Goal: Use online tool/utility: Utilize a website feature to perform a specific function

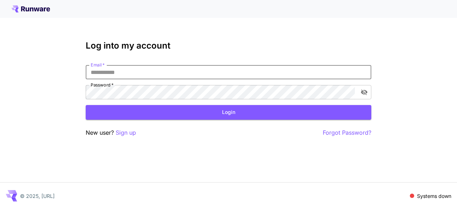
click at [148, 69] on input "Email   *" at bounding box center [229, 72] width 286 height 14
type input "**********"
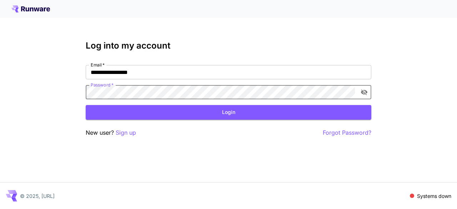
click at [227, 118] on button "Login" at bounding box center [229, 112] width 286 height 15
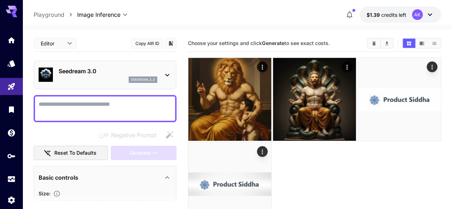
click at [114, 69] on p "Seedream 3.0" at bounding box center [108, 71] width 99 height 9
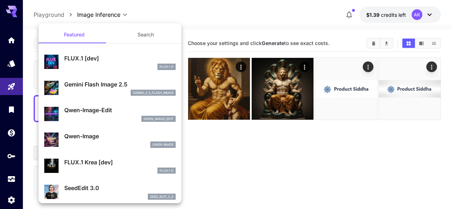
click at [17, 35] on div at bounding box center [228, 104] width 457 height 209
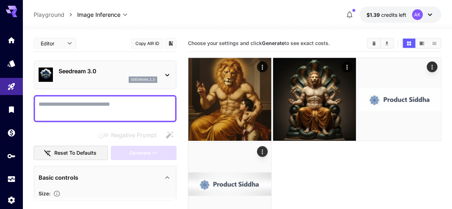
click at [11, 40] on div "Featured Search FLUX.1 [dev] FLUX.1 D Gemini Flash Image 2.5 gemini_2_5_flash_i…" at bounding box center [71, 107] width 143 height 214
click at [11, 40] on icon "Home" at bounding box center [12, 38] width 7 height 6
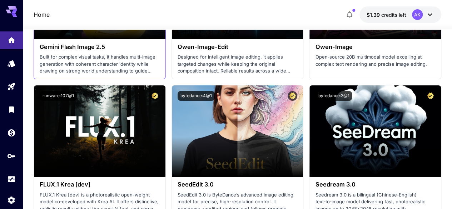
scroll to position [1250, 0]
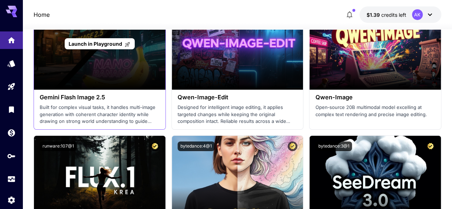
click at [113, 67] on div "Launch in Playground" at bounding box center [99, 43] width 131 height 91
click at [109, 43] on span "Launch in Playground" at bounding box center [96, 44] width 54 height 6
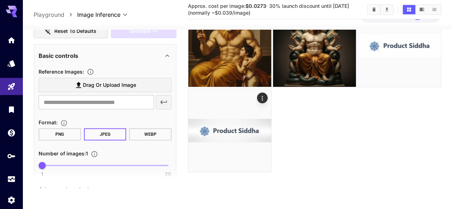
scroll to position [107, 0]
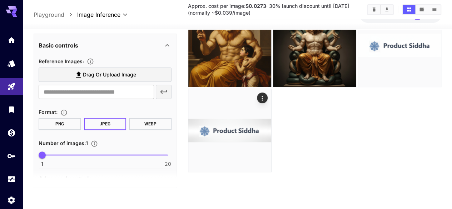
click at [105, 75] on span "Drag or upload image" at bounding box center [109, 74] width 53 height 9
click at [0, 0] on input "Drag or upload image" at bounding box center [0, 0] width 0 height 0
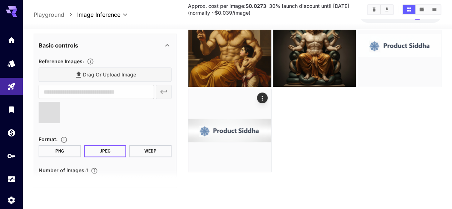
scroll to position [173, 0]
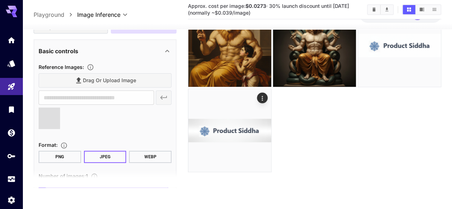
type input "**********"
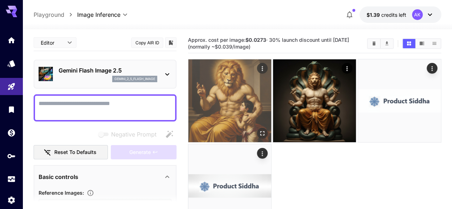
scroll to position [0, 0]
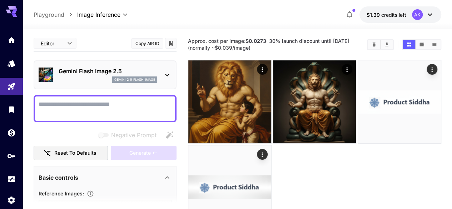
click at [125, 108] on textarea "Negative Prompt" at bounding box center [105, 108] width 133 height 17
paste textarea "**********"
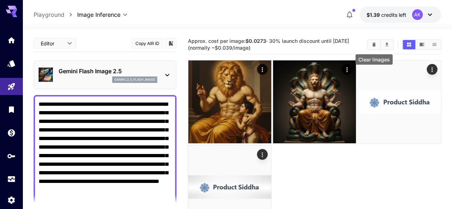
click at [373, 40] on button "Clear Images" at bounding box center [374, 44] width 13 height 9
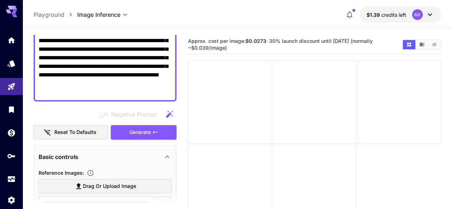
scroll to position [107, 0]
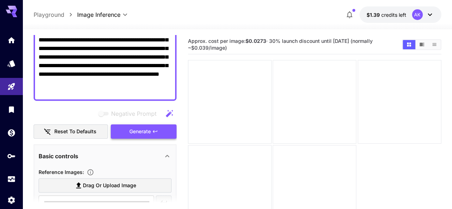
click at [163, 136] on button "Generate" at bounding box center [144, 131] width 66 height 15
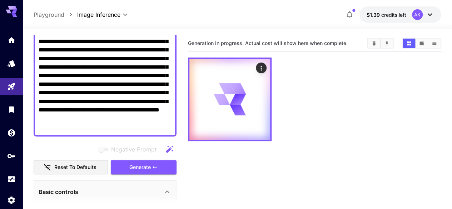
scroll to position [36, 0]
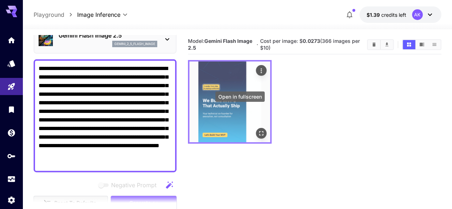
click at [258, 130] on icon "Open in fullscreen" at bounding box center [261, 133] width 7 height 7
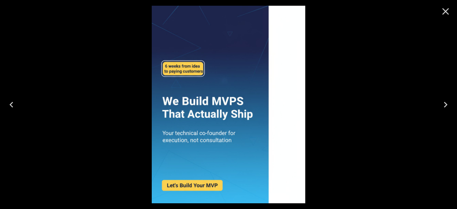
click at [444, 13] on icon "Close" at bounding box center [446, 11] width 7 height 7
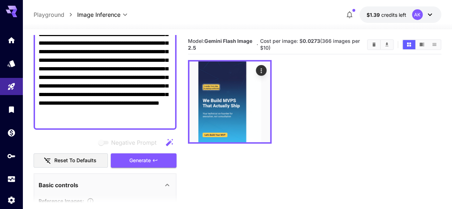
scroll to position [71, 0]
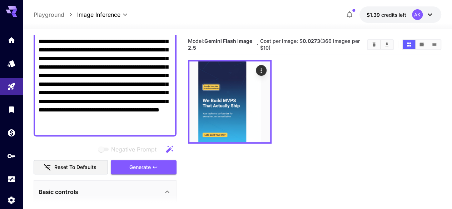
click at [141, 131] on textarea "**********" at bounding box center [105, 80] width 133 height 103
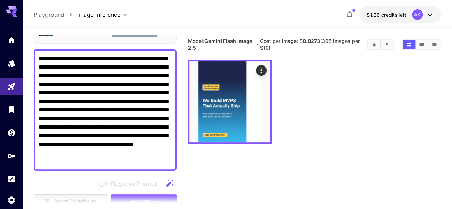
scroll to position [36, 0]
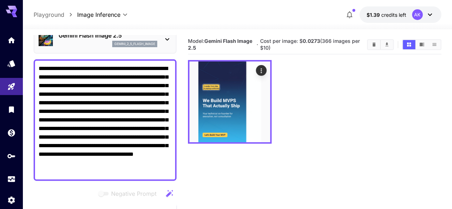
drag, startPoint x: 128, startPoint y: 68, endPoint x: 68, endPoint y: 76, distance: 60.3
click at [68, 76] on textarea "**********" at bounding box center [105, 119] width 133 height 111
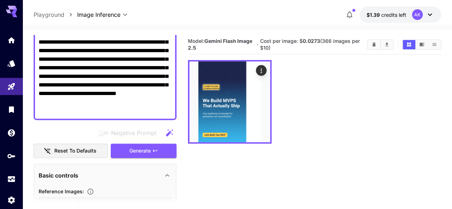
scroll to position [107, 0]
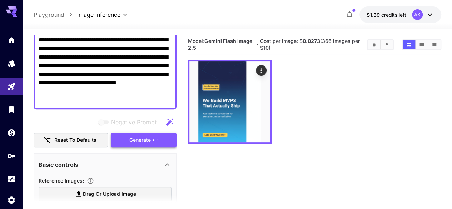
type textarea "**********"
click at [133, 142] on span "Generate" at bounding box center [139, 140] width 21 height 9
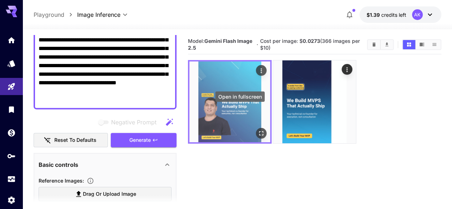
click at [258, 130] on icon "Open in fullscreen" at bounding box center [261, 133] width 7 height 7
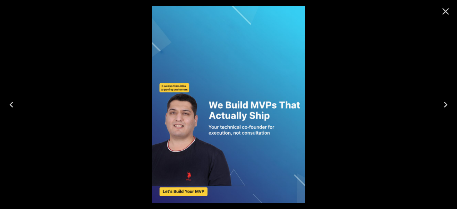
click at [448, 10] on icon "Close" at bounding box center [446, 11] width 7 height 7
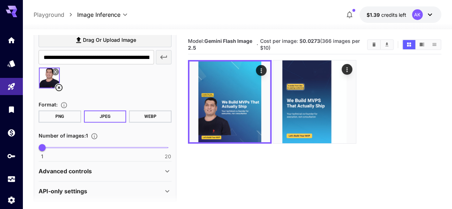
scroll to position [267, 0]
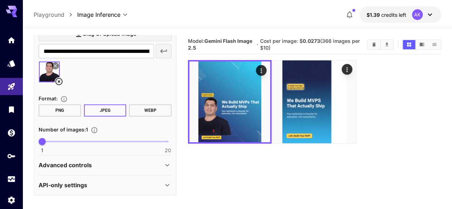
click at [99, 170] on div "Advanced controls" at bounding box center [105, 164] width 133 height 17
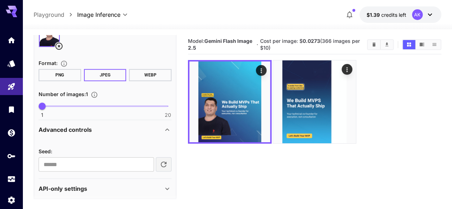
scroll to position [306, 0]
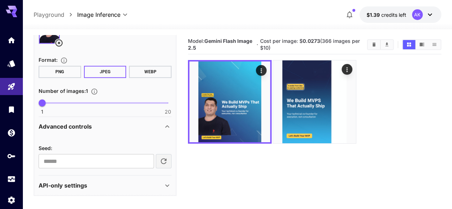
click at [100, 187] on div "API-only settings" at bounding box center [101, 185] width 124 height 9
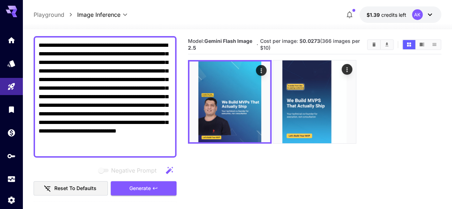
scroll to position [8, 0]
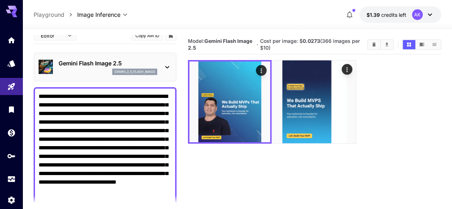
click at [116, 62] on p "Gemini Flash Image 2.5" at bounding box center [108, 63] width 99 height 9
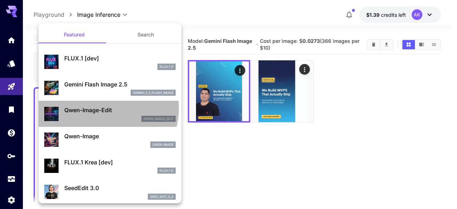
click at [104, 108] on p "Qwen-Image-Edit" at bounding box center [119, 110] width 111 height 9
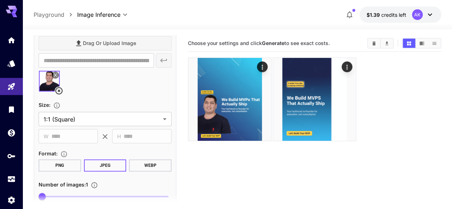
scroll to position [294, 0]
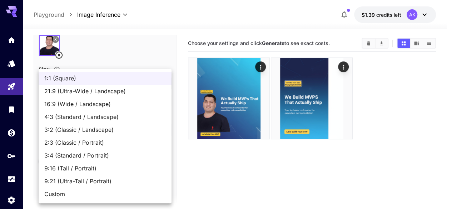
click at [114, 81] on body "**********" at bounding box center [226, 132] width 452 height 265
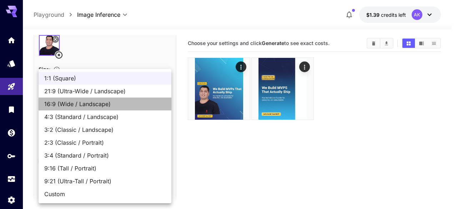
click at [96, 102] on span "16:9 (Wide / Landscape)" at bounding box center [104, 104] width 121 height 9
type input "**********"
type input "****"
type input "***"
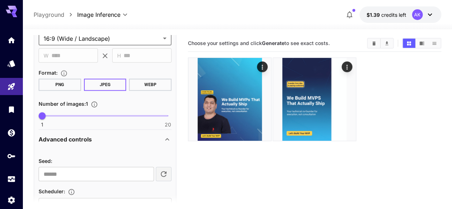
scroll to position [160, 0]
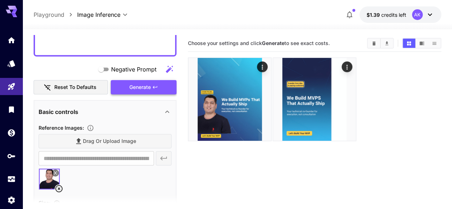
click at [135, 88] on span "Generate" at bounding box center [139, 87] width 21 height 9
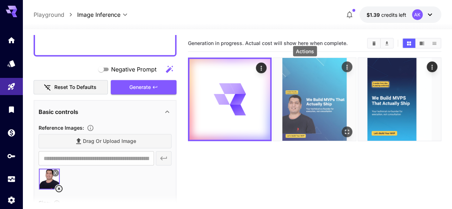
click at [344, 65] on icon "Actions" at bounding box center [347, 67] width 7 height 7
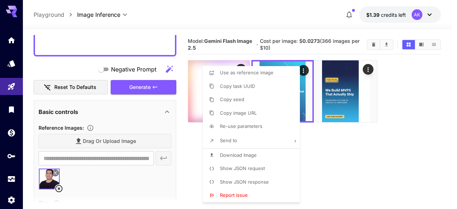
click at [319, 158] on div at bounding box center [228, 104] width 457 height 209
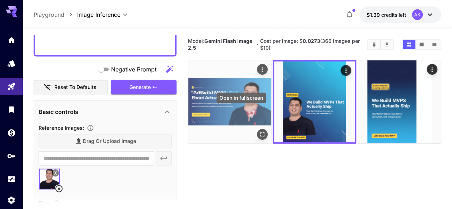
click at [259, 131] on icon "Open in fullscreen" at bounding box center [262, 134] width 7 height 7
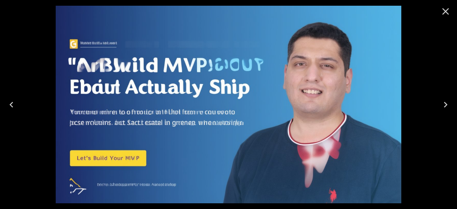
click at [450, 15] on icon "Close" at bounding box center [445, 11] width 11 height 11
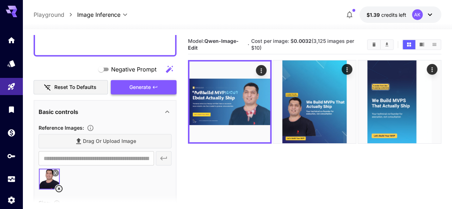
click at [151, 85] on button "Generate" at bounding box center [144, 87] width 66 height 15
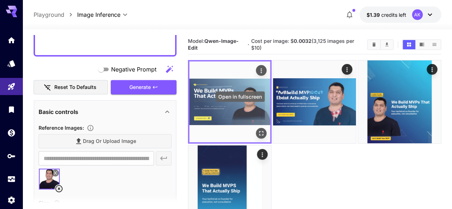
click at [256, 128] on button "Open in fullscreen" at bounding box center [261, 133] width 11 height 11
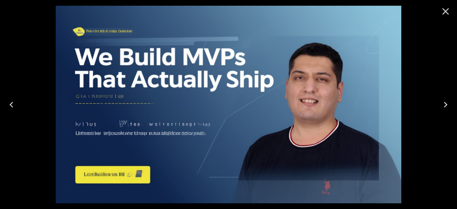
click at [446, 9] on icon "Close" at bounding box center [445, 11] width 11 height 11
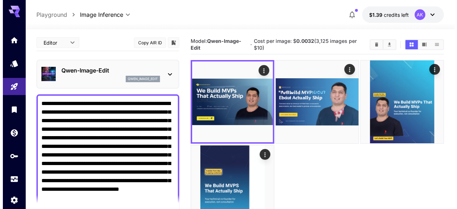
scroll to position [0, 0]
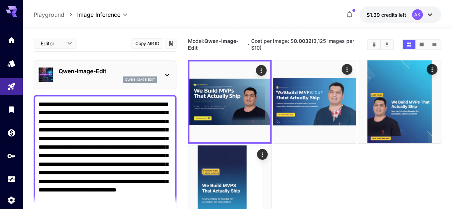
click at [97, 65] on div "Qwen-Image-Edit qwen_image_edit" at bounding box center [105, 75] width 133 height 22
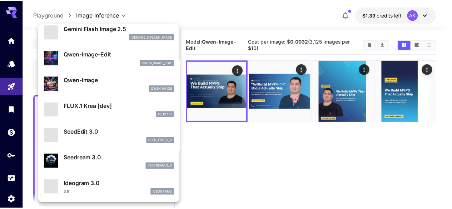
scroll to position [71, 0]
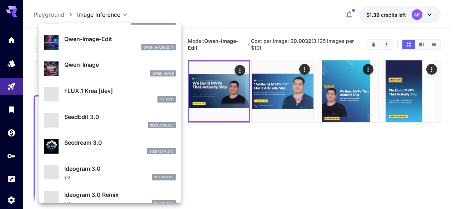
click at [112, 118] on p "SeedEdit 3.0" at bounding box center [119, 117] width 111 height 9
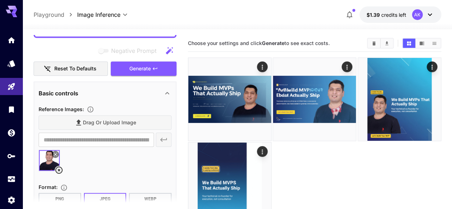
scroll to position [107, 0]
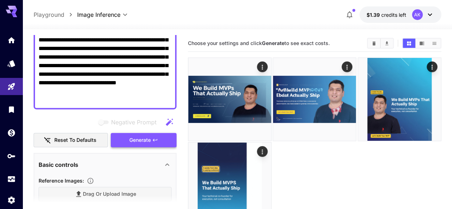
click at [136, 139] on span "Generate" at bounding box center [139, 140] width 21 height 9
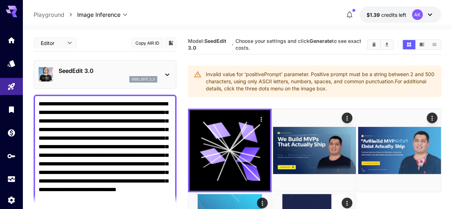
scroll to position [0, 0]
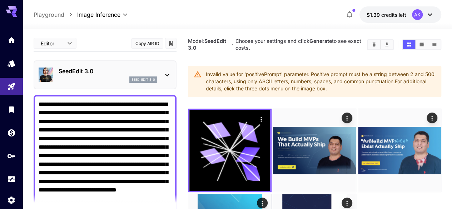
click at [117, 76] on div "SeedEdit 3.0 seed_edit_3_0" at bounding box center [108, 75] width 99 height 16
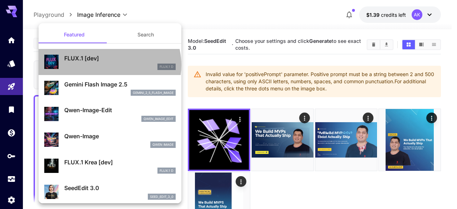
drag, startPoint x: 109, startPoint y: 65, endPoint x: 120, endPoint y: 75, distance: 14.9
click at [109, 65] on div "FLUX.1 D" at bounding box center [119, 67] width 111 height 6
type input "***"
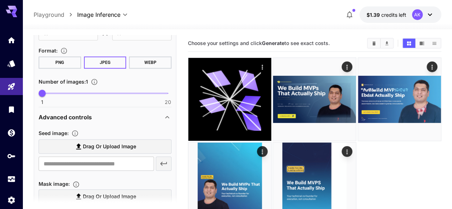
scroll to position [357, 0]
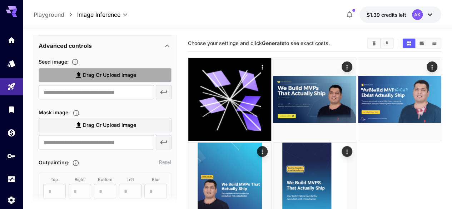
click at [113, 78] on span "Drag or upload image" at bounding box center [109, 75] width 53 height 9
click at [0, 0] on input "Drag or upload image" at bounding box center [0, 0] width 0 height 0
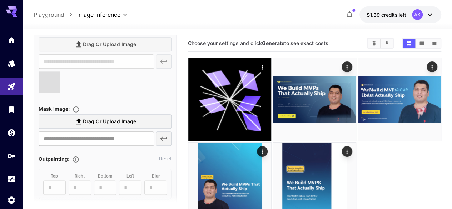
type input "**********"
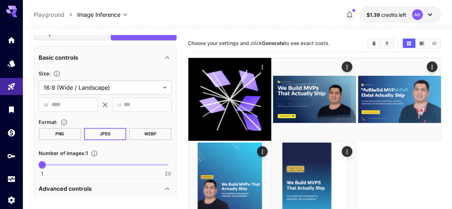
scroll to position [179, 0]
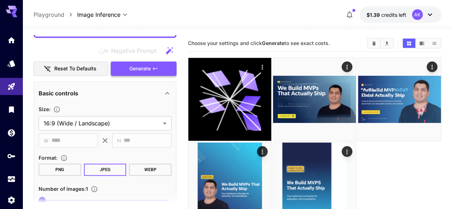
click at [145, 67] on span "Generate" at bounding box center [139, 68] width 21 height 9
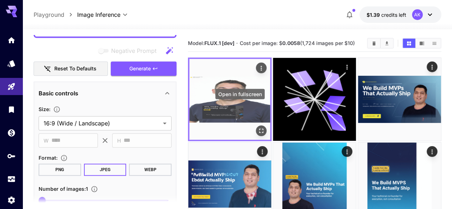
click at [258, 127] on icon "Open in fullscreen" at bounding box center [261, 130] width 7 height 7
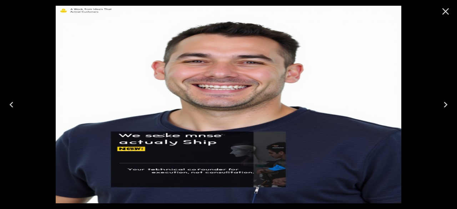
click at [446, 13] on icon "Close" at bounding box center [445, 11] width 11 height 11
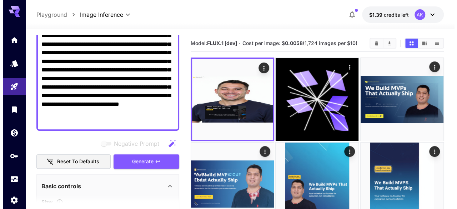
scroll to position [0, 0]
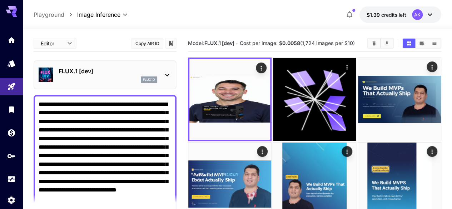
click at [112, 78] on div "flux1d" at bounding box center [108, 79] width 99 height 6
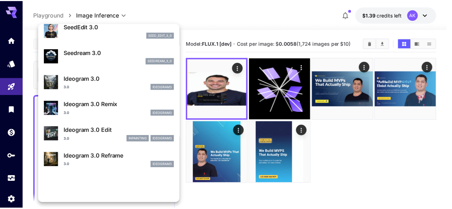
scroll to position [179, 0]
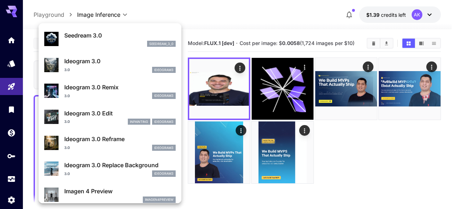
click at [113, 121] on div "3.0 inpainting ideogram3" at bounding box center [119, 122] width 111 height 6
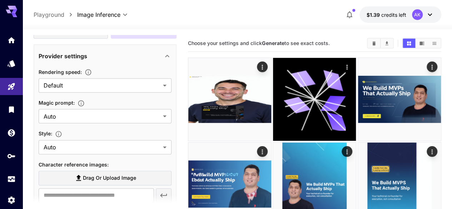
scroll to position [286, 0]
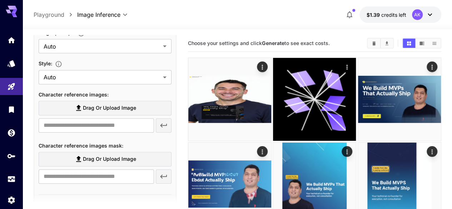
click at [97, 110] on span "Drag or upload image" at bounding box center [109, 108] width 53 height 9
click at [0, 0] on input "Drag or upload image" at bounding box center [0, 0] width 0 height 0
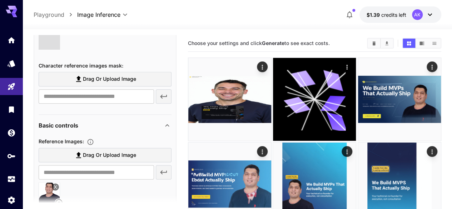
type input "**********"
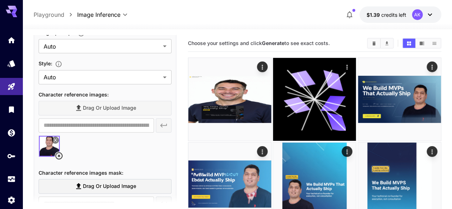
click at [57, 136] on button at bounding box center [55, 139] width 7 height 7
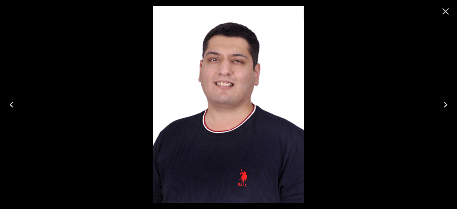
click at [446, 10] on icon "Close" at bounding box center [446, 11] width 7 height 7
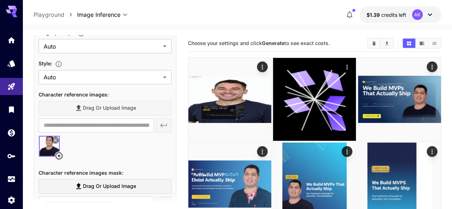
click at [58, 158] on icon at bounding box center [58, 155] width 7 height 7
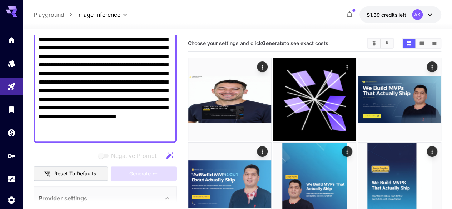
scroll to position [143, 0]
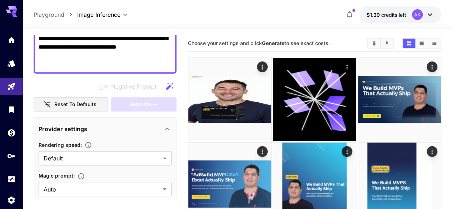
click at [84, 85] on div "Negative Prompt" at bounding box center [105, 86] width 143 height 14
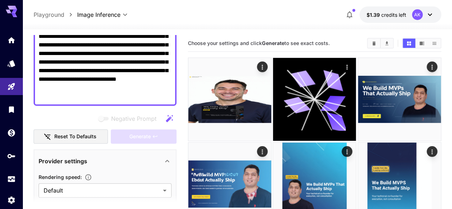
scroll to position [71, 0]
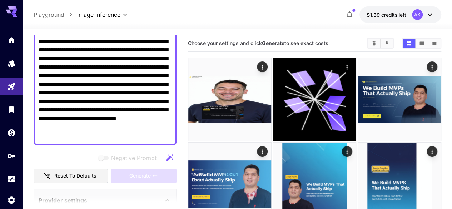
click at [109, 88] on textarea "**********" at bounding box center [105, 84] width 133 height 111
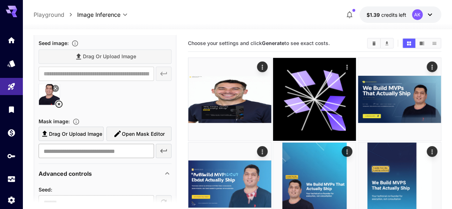
scroll to position [607, 0]
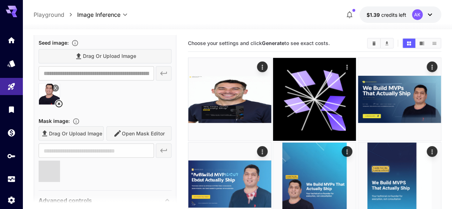
type input "**********"
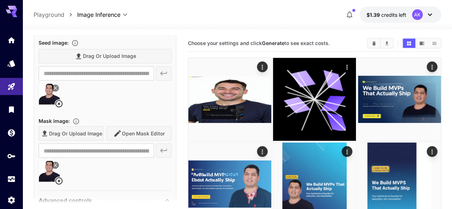
click at [116, 108] on div at bounding box center [105, 96] width 133 height 27
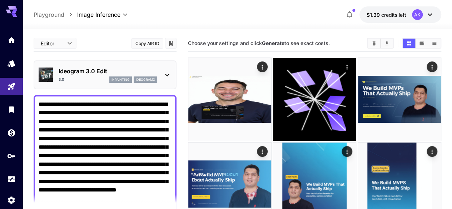
scroll to position [107, 0]
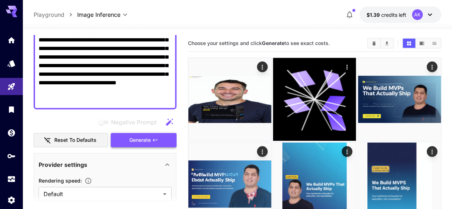
click at [148, 138] on span "Generate" at bounding box center [139, 140] width 21 height 9
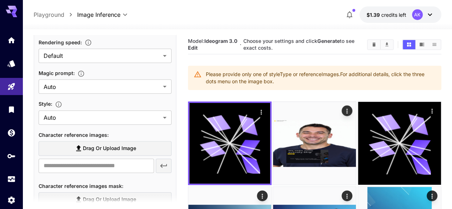
scroll to position [250, 0]
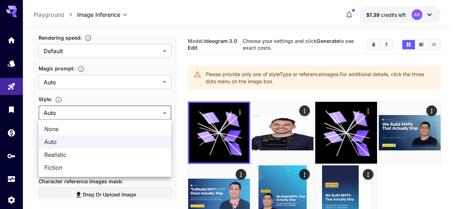
click at [162, 117] on body "**********" at bounding box center [228, 132] width 457 height 265
click at [129, 98] on div at bounding box center [228, 104] width 457 height 209
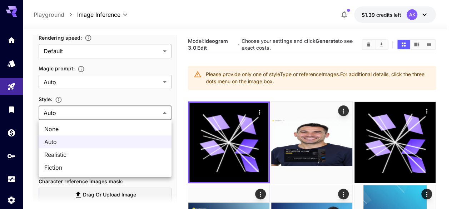
click at [137, 110] on body "**********" at bounding box center [226, 186] width 452 height 373
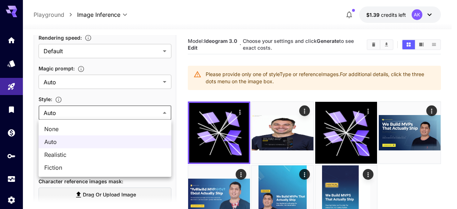
click at [90, 153] on span "Realistic" at bounding box center [104, 154] width 121 height 9
type input "*********"
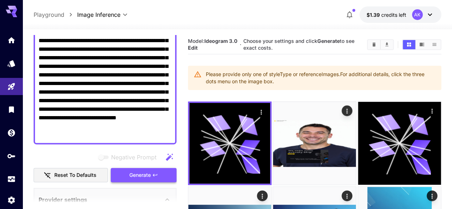
scroll to position [107, 0]
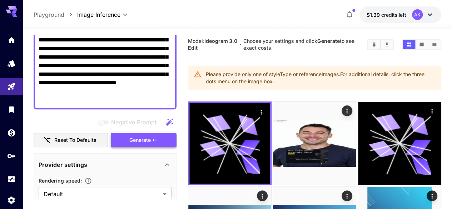
click at [145, 138] on span "Generate" at bounding box center [139, 140] width 21 height 9
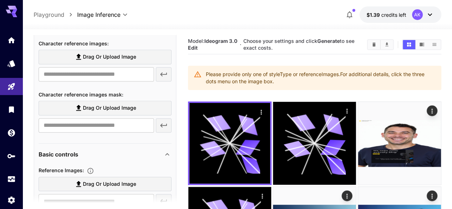
scroll to position [321, 0]
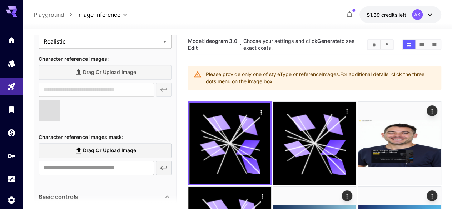
type input "**********"
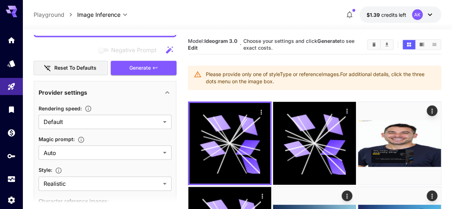
scroll to position [107, 0]
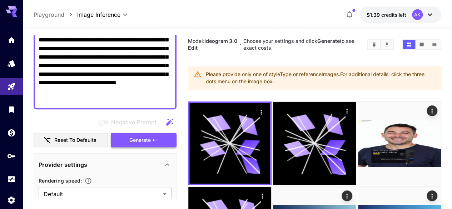
click at [136, 136] on span "Generate" at bounding box center [139, 140] width 21 height 9
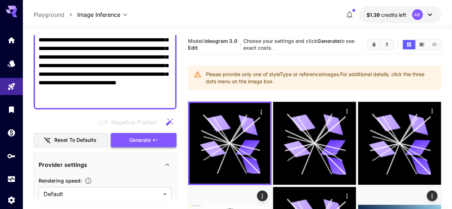
click at [136, 136] on span "Generate" at bounding box center [139, 140] width 21 height 9
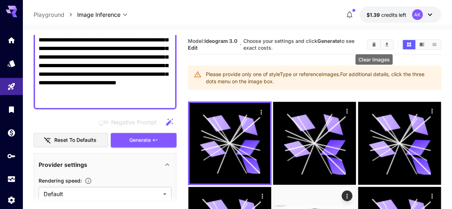
click at [376, 42] on icon "Clear Images" at bounding box center [373, 44] width 5 height 5
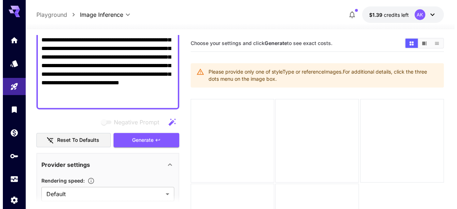
scroll to position [0, 0]
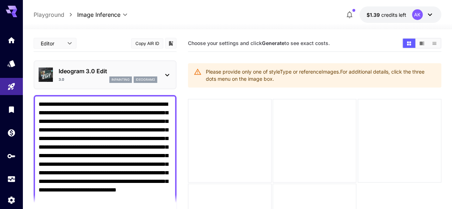
click at [133, 117] on textarea "**********" at bounding box center [105, 155] width 133 height 111
click at [88, 70] on p "Ideogram 3.0 Edit" at bounding box center [108, 71] width 99 height 9
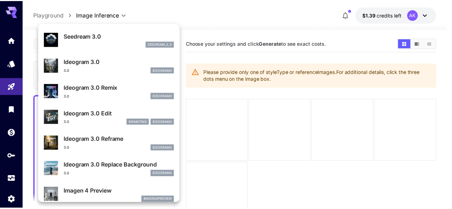
scroll to position [251, 0]
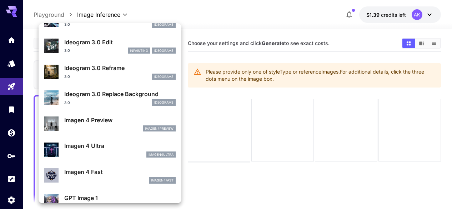
click at [103, 144] on p "Imagen 4 Ultra" at bounding box center [119, 145] width 111 height 9
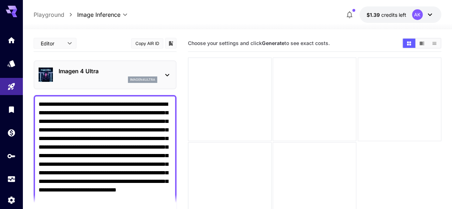
click at [113, 76] on div "Imagen 4 Ultra imagen4ultra" at bounding box center [108, 75] width 99 height 16
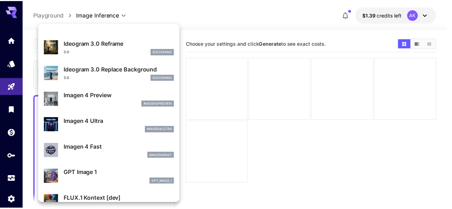
scroll to position [286, 0]
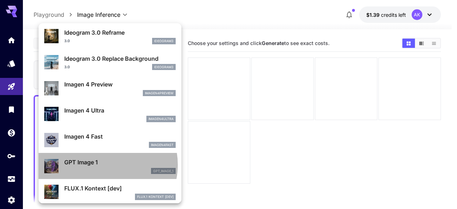
click at [103, 164] on p "GPT Image 1" at bounding box center [119, 162] width 111 height 9
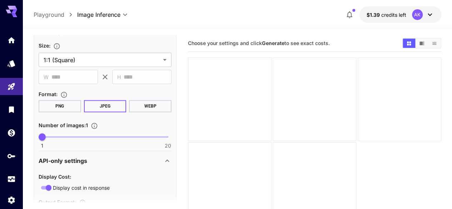
scroll to position [393, 0]
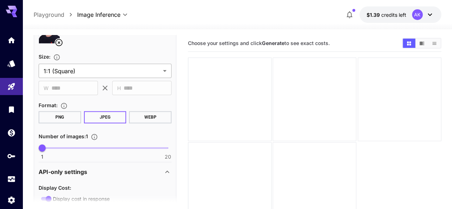
click at [82, 71] on body "**********" at bounding box center [226, 132] width 452 height 265
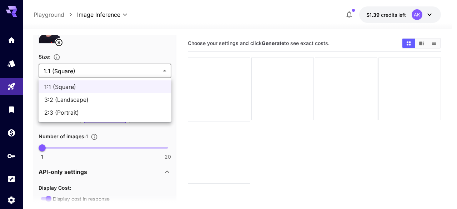
click at [80, 99] on span "3:2 (Landscape)" at bounding box center [104, 99] width 121 height 9
type input "**********"
type input "****"
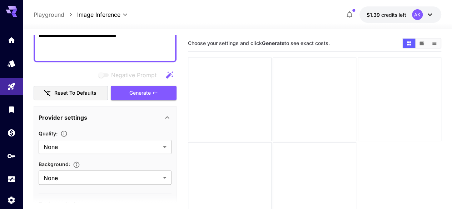
scroll to position [154, 0]
click at [101, 143] on body "**********" at bounding box center [226, 132] width 452 height 265
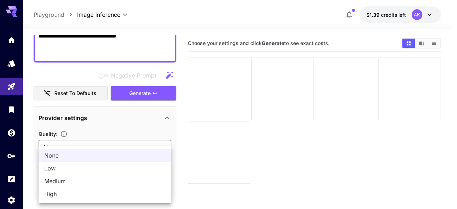
click at [70, 193] on span "High" at bounding box center [104, 194] width 121 height 9
type input "****"
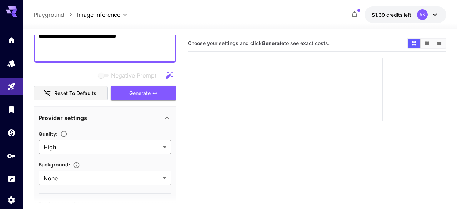
click at [80, 177] on body "**********" at bounding box center [228, 132] width 457 height 265
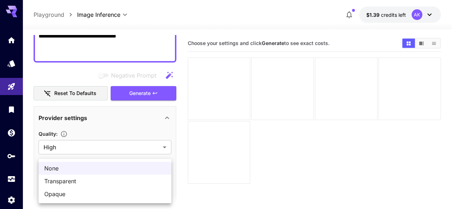
click at [94, 119] on div at bounding box center [228, 104] width 457 height 209
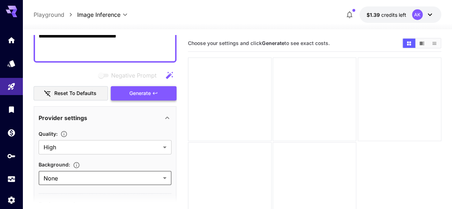
click at [140, 92] on span "Generate" at bounding box center [139, 93] width 21 height 9
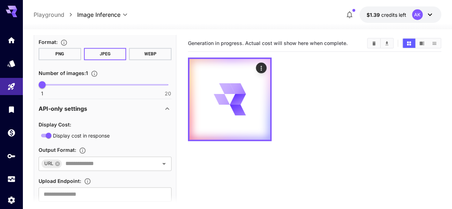
scroll to position [475, 0]
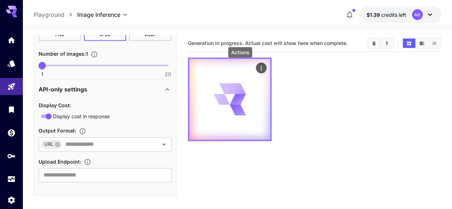
click at [258, 68] on icon "Actions" at bounding box center [261, 68] width 7 height 7
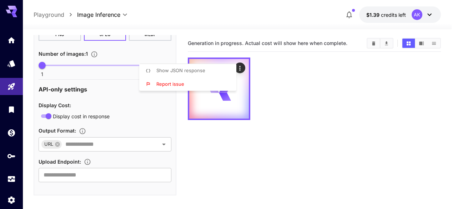
click at [296, 108] on div at bounding box center [228, 104] width 457 height 209
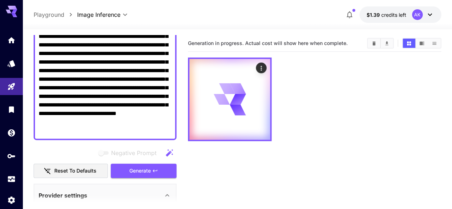
scroll to position [36, 0]
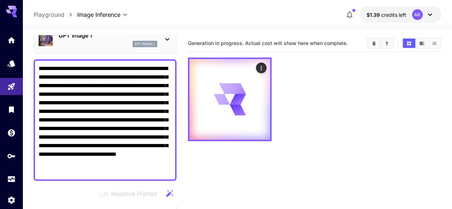
drag, startPoint x: 142, startPoint y: 97, endPoint x: 36, endPoint y: 62, distance: 111.4
click at [36, 62] on div "**********" at bounding box center [105, 119] width 143 height 121
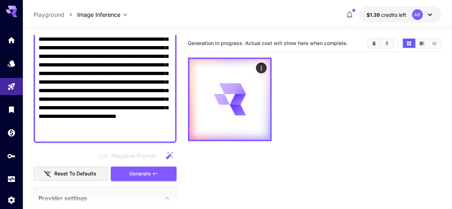
scroll to position [143, 0]
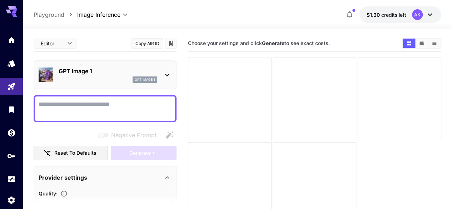
click at [214, 91] on div at bounding box center [230, 100] width 84 height 84
click at [419, 42] on icon "Show images in video view" at bounding box center [421, 43] width 5 height 5
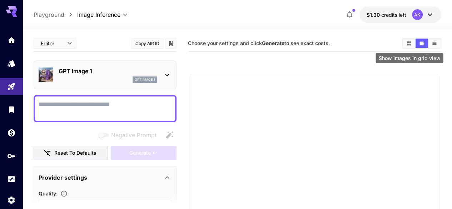
click at [409, 42] on icon "Show images in grid view" at bounding box center [408, 43] width 5 height 5
